Goal: Navigation & Orientation: Find specific page/section

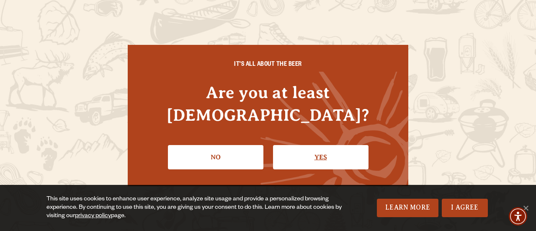
click at [299, 145] on link "Yes" at bounding box center [320, 157] width 95 height 24
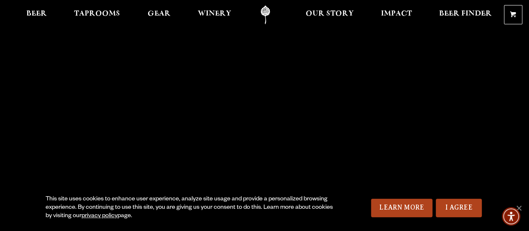
scroll to position [42, 0]
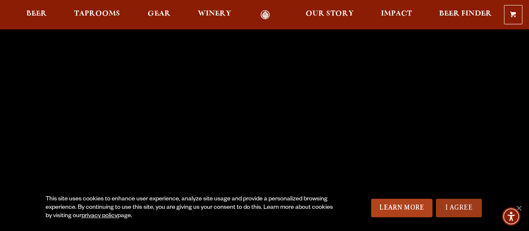
click at [461, 205] on link "I Agree" at bounding box center [459, 207] width 46 height 18
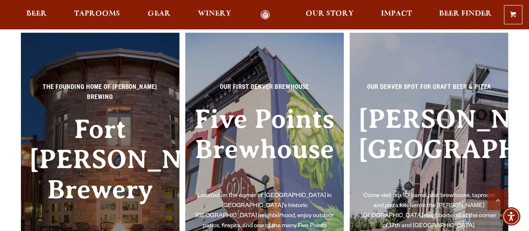
scroll to position [1842, 0]
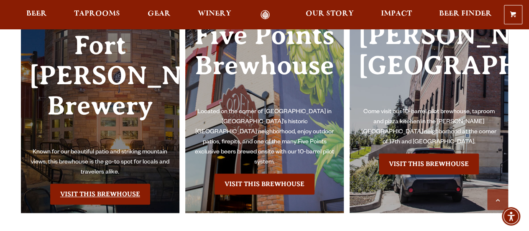
click at [87, 183] on link "Visit this Brewhouse" at bounding box center [100, 193] width 100 height 21
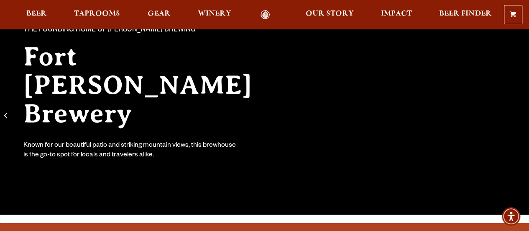
scroll to position [126, 0]
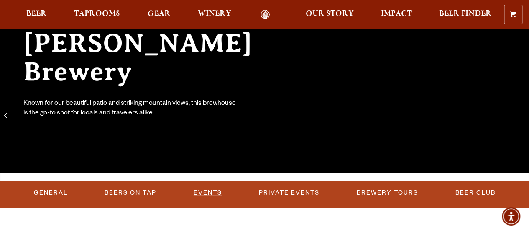
click at [218, 190] on link "Events" at bounding box center [207, 192] width 35 height 19
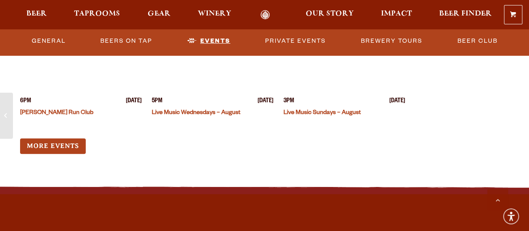
scroll to position [3240, 0]
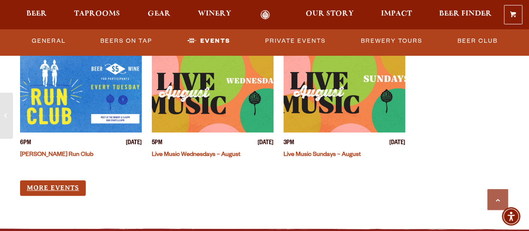
click at [74, 180] on link "More Events" at bounding box center [53, 187] width 66 height 15
click at [454, 39] on link "Beer Club" at bounding box center [477, 40] width 47 height 19
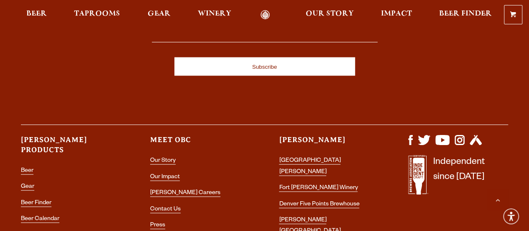
scroll to position [879, 0]
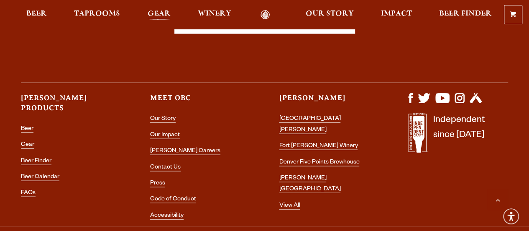
click at [163, 12] on span "Gear" at bounding box center [159, 13] width 23 height 7
